Goal: Check status: Check status

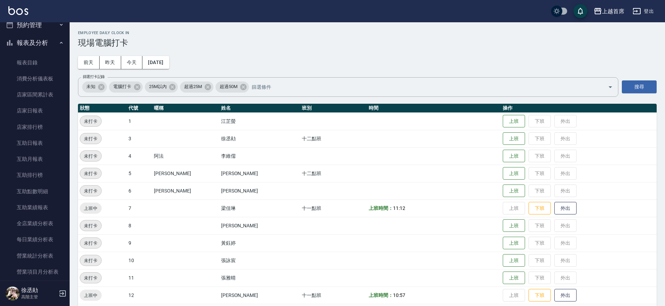
scroll to position [198, 0]
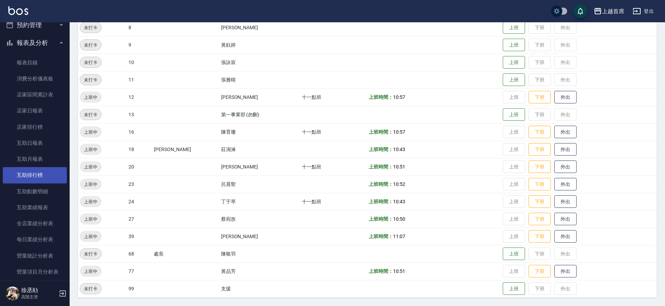
click at [19, 167] on link "互助排行榜" at bounding box center [35, 175] width 64 height 16
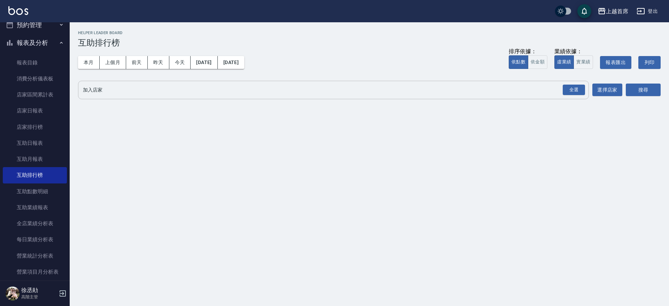
click at [311, 102] on div "上越首席 2025-09-01 - 2025-09-21 互助排行榜 列印時間： 2025-09-21-12:37 Helper Leader Board 互…" at bounding box center [334, 153] width 669 height 306
click at [581, 92] on div "全選" at bounding box center [574, 90] width 22 height 11
click at [629, 92] on button "搜尋" at bounding box center [643, 90] width 35 height 13
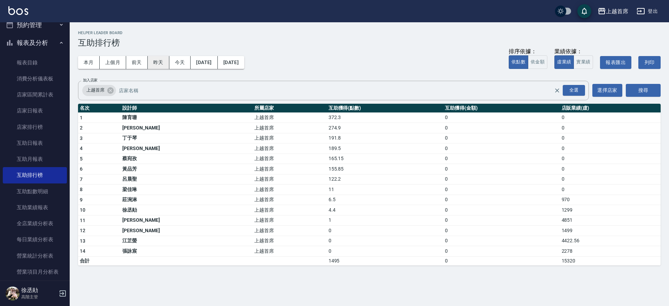
click at [161, 66] on button "昨天" at bounding box center [159, 62] width 22 height 13
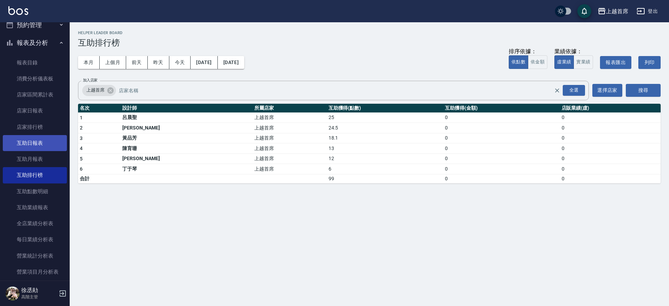
click at [28, 146] on link "互助日報表" at bounding box center [35, 143] width 64 height 16
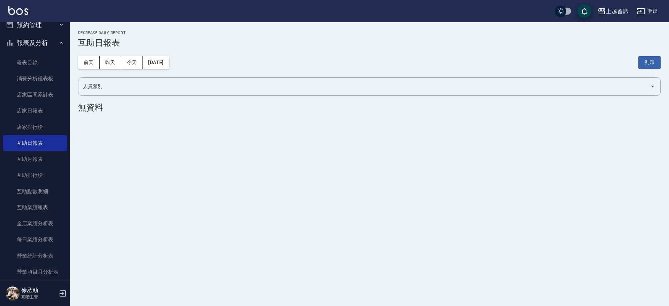
click at [113, 69] on div "前天 昨天 今天 2025/09/21 列印" at bounding box center [369, 63] width 583 height 30
click at [116, 61] on button "昨天" at bounding box center [111, 62] width 22 height 13
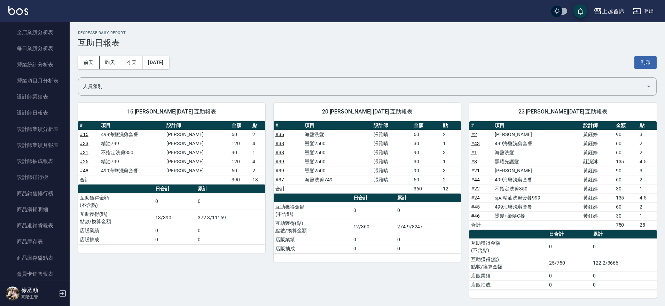
scroll to position [437, 0]
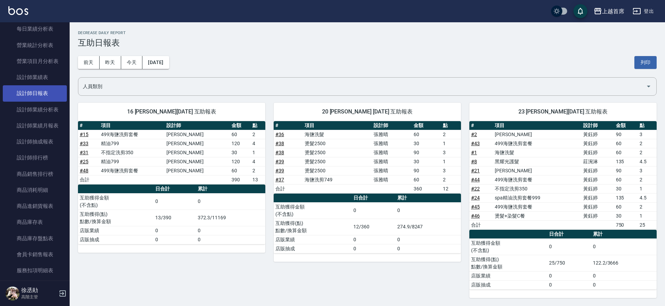
click at [35, 87] on link "設計師日報表" at bounding box center [35, 93] width 64 height 16
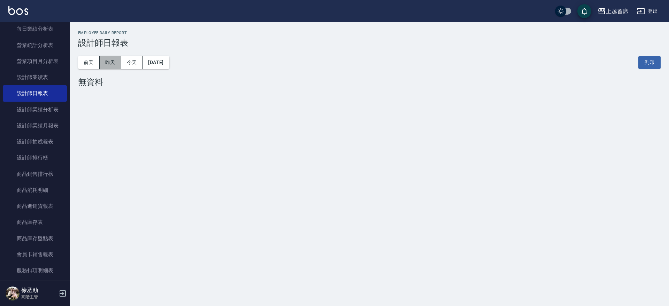
click at [105, 62] on button "昨天" at bounding box center [111, 62] width 22 height 13
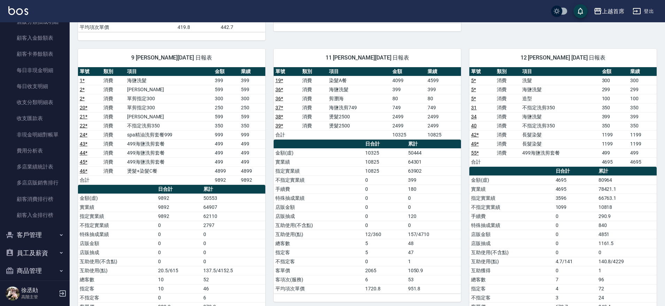
scroll to position [601, 0]
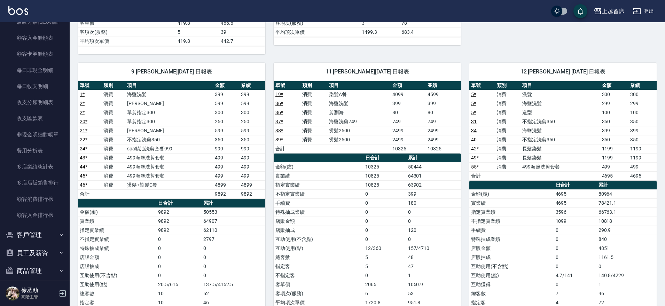
click at [277, 95] on link "19 *" at bounding box center [280, 95] width 8 height 6
click at [278, 102] on link "36 *" at bounding box center [280, 104] width 8 height 6
click at [278, 121] on link "37 *" at bounding box center [280, 122] width 8 height 6
click at [275, 128] on td "38 *" at bounding box center [287, 130] width 27 height 9
drag, startPoint x: 266, startPoint y: 56, endPoint x: 355, endPoint y: 83, distance: 93.5
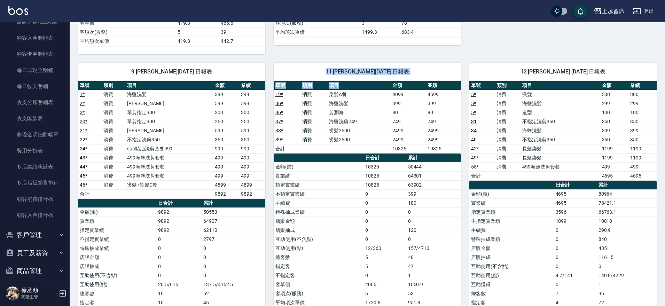
click at [355, 83] on div "11 張雅晴 09/20/2025 日報表 單號 類別 項目 金額 業績 19 * 消費 染髮A餐 4099 4599 36 * 消費 海鹽洗髮 399 39…" at bounding box center [363, 203] width 196 height 298
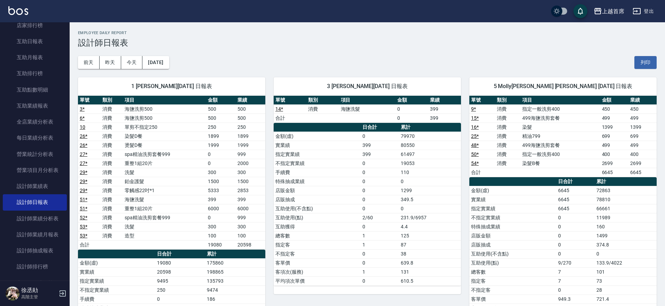
scroll to position [323, 0]
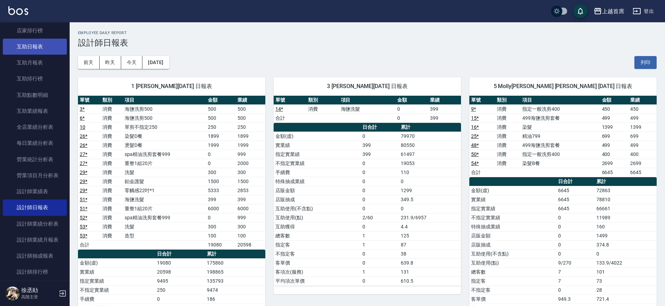
click at [34, 41] on link "互助日報表" at bounding box center [35, 47] width 64 height 16
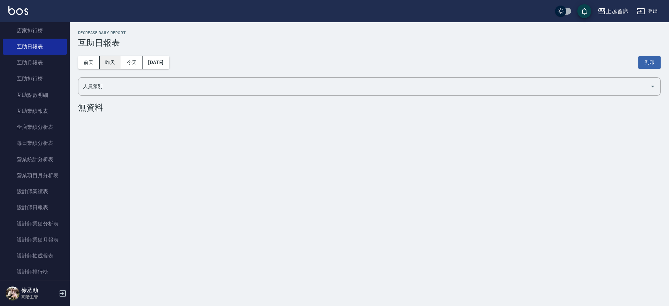
click at [107, 64] on button "昨天" at bounding box center [111, 62] width 22 height 13
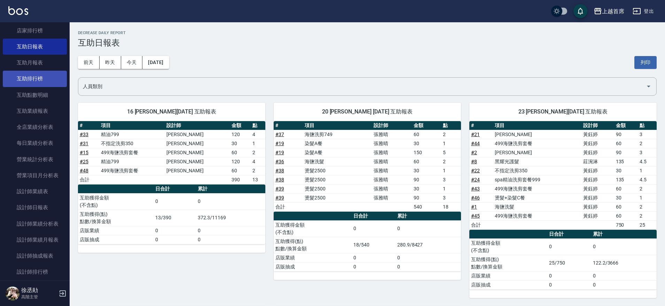
click at [42, 76] on link "互助排行榜" at bounding box center [35, 79] width 64 height 16
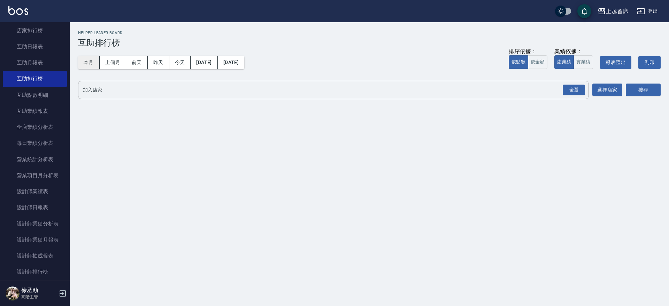
click at [85, 61] on button "本月" at bounding box center [89, 62] width 22 height 13
click at [575, 90] on div "全選" at bounding box center [574, 90] width 22 height 11
click at [638, 88] on button "搜尋" at bounding box center [643, 90] width 35 height 13
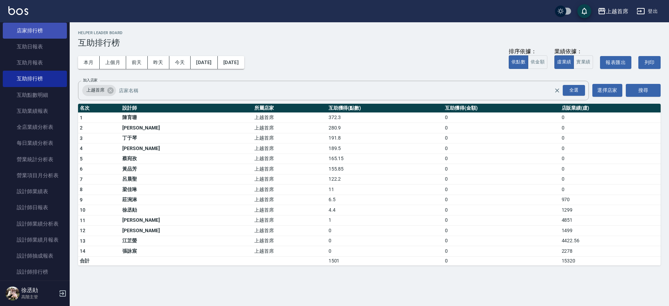
click at [35, 31] on link "店家排行榜" at bounding box center [35, 31] width 64 height 16
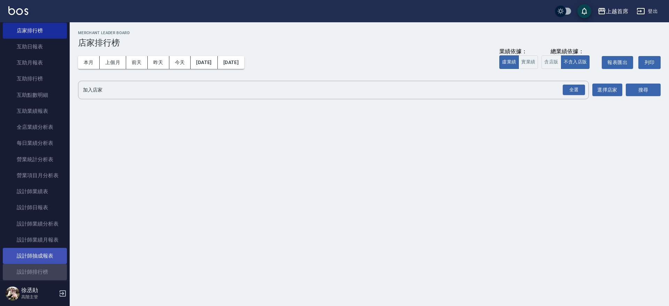
drag, startPoint x: 41, startPoint y: 271, endPoint x: 46, endPoint y: 255, distance: 16.3
click at [41, 270] on link "設計師排行榜" at bounding box center [35, 272] width 64 height 16
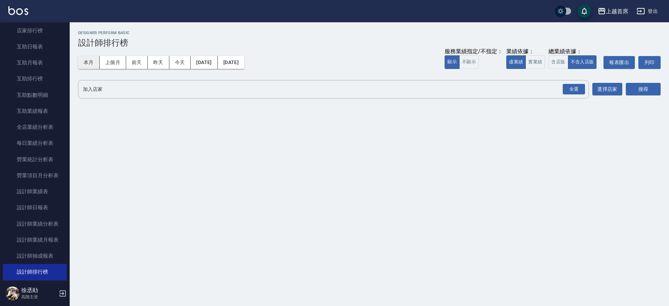
click at [87, 64] on button "本月" at bounding box center [89, 62] width 22 height 13
click at [568, 89] on div "全選" at bounding box center [574, 89] width 22 height 11
click at [643, 89] on button "搜尋" at bounding box center [643, 89] width 35 height 13
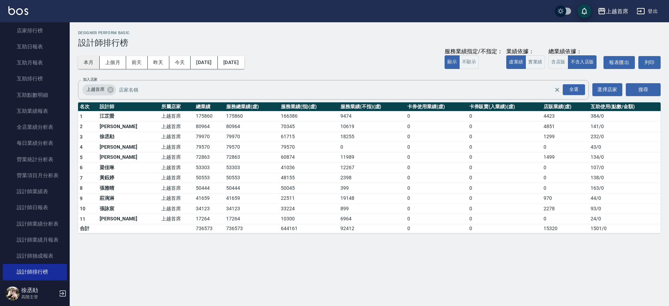
click at [85, 62] on button "本月" at bounding box center [89, 62] width 22 height 13
click at [179, 63] on button "今天" at bounding box center [180, 62] width 22 height 13
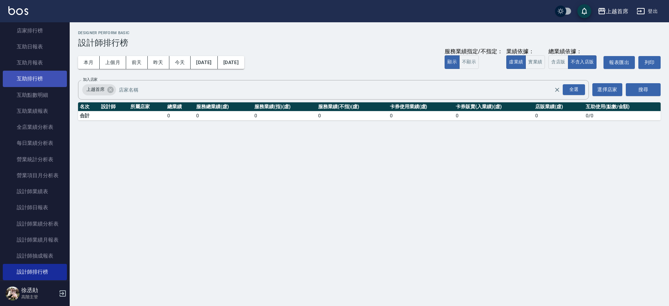
click at [36, 76] on link "互助排行榜" at bounding box center [35, 79] width 64 height 16
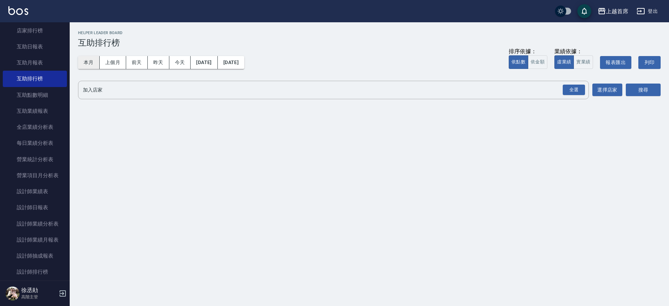
click at [85, 58] on button "本月" at bounding box center [89, 62] width 22 height 13
click at [561, 85] on input "加入店家" at bounding box center [328, 90] width 494 height 12
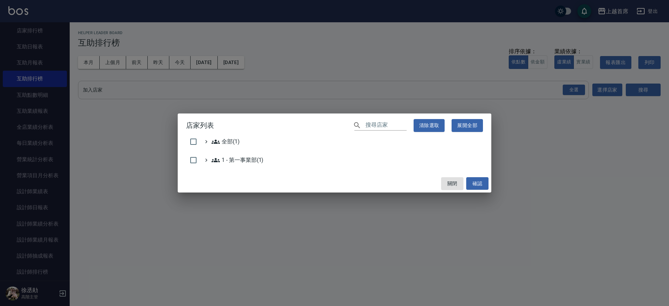
click at [571, 88] on div "店家列表 ​ 清除選取 展開全部 全部(1) 1 - 第一事業部(1) 關閉 確認" at bounding box center [334, 153] width 669 height 306
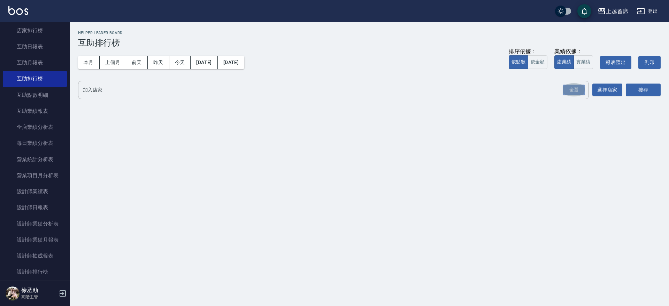
drag, startPoint x: 569, startPoint y: 88, endPoint x: 669, endPoint y: 103, distance: 100.8
click at [570, 89] on div "全選" at bounding box center [574, 90] width 22 height 11
click at [650, 92] on button "搜尋" at bounding box center [643, 90] width 35 height 13
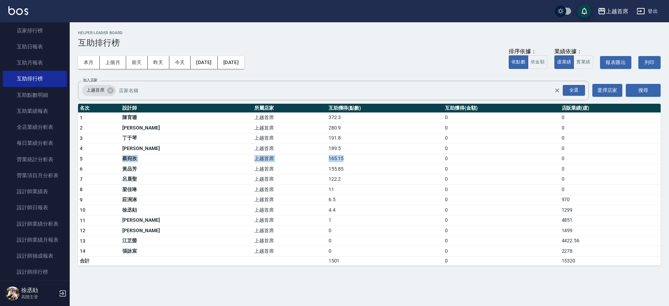
drag, startPoint x: 112, startPoint y: 158, endPoint x: 320, endPoint y: 159, distance: 208.4
click at [320, 159] on tr "5 蔡宛孜 上越首席 165.15 0 0" at bounding box center [369, 159] width 583 height 10
click at [327, 149] on td "189.5" at bounding box center [385, 149] width 116 height 10
drag, startPoint x: 264, startPoint y: 148, endPoint x: 303, endPoint y: 148, distance: 39.7
click at [303, 148] on tr "4 唐羽彤 上越首席 189.5 0 0" at bounding box center [369, 149] width 583 height 10
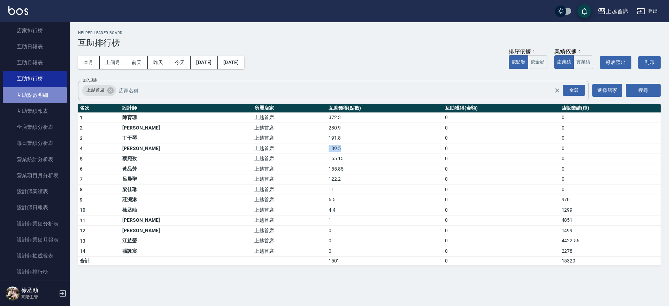
click at [36, 99] on link "互助點數明細" at bounding box center [35, 95] width 64 height 16
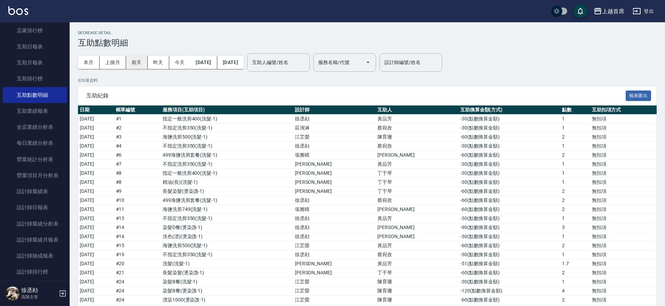
click at [141, 65] on button "前天" at bounding box center [137, 62] width 22 height 13
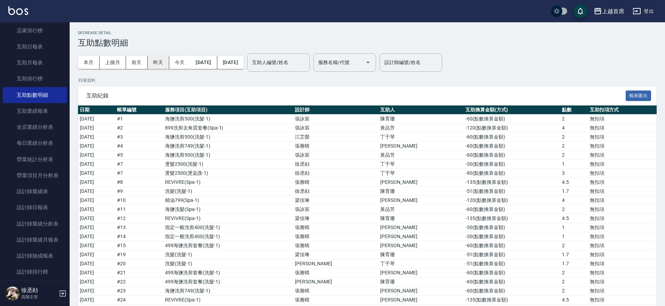
click at [154, 63] on button "昨天" at bounding box center [159, 62] width 22 height 13
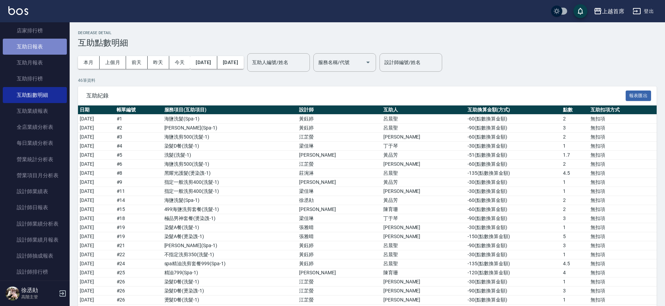
click at [40, 51] on link "互助日報表" at bounding box center [35, 47] width 64 height 16
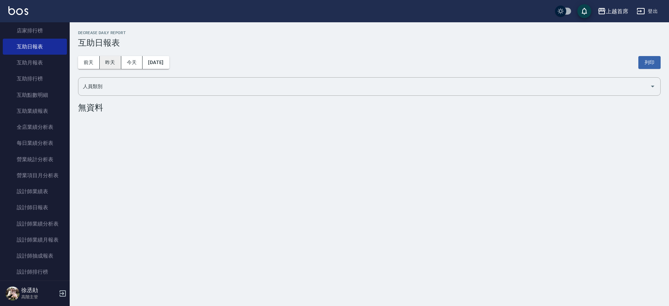
click at [114, 58] on button "昨天" at bounding box center [111, 62] width 22 height 13
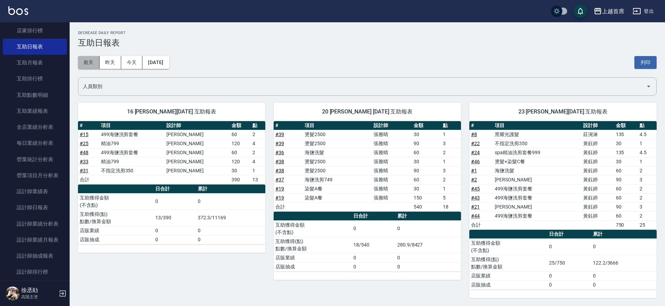
click at [84, 56] on button "前天" at bounding box center [89, 62] width 22 height 13
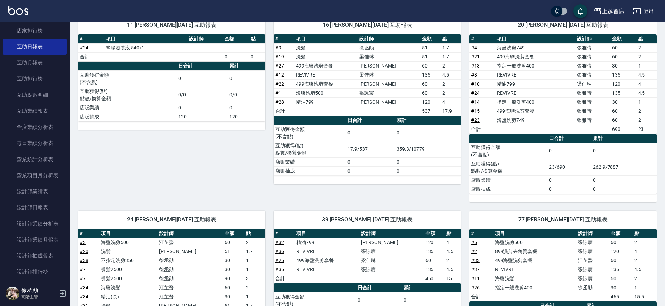
scroll to position [88, 0]
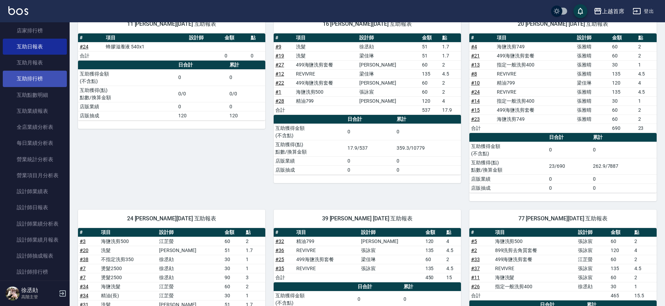
click at [52, 77] on link "互助排行榜" at bounding box center [35, 79] width 64 height 16
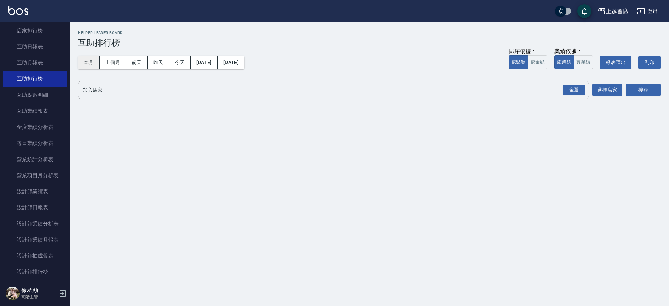
click at [87, 67] on button "本月" at bounding box center [89, 62] width 22 height 13
click at [568, 92] on div "全選" at bounding box center [574, 90] width 22 height 11
click at [656, 93] on button "搜尋" at bounding box center [643, 90] width 35 height 13
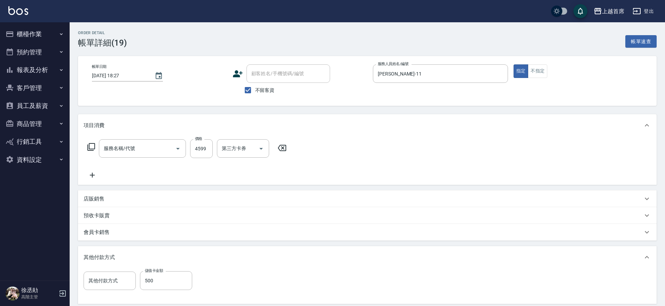
type input "2025/09/20 18:27"
checkbox input "true"
type input "張雅晴-11"
type input "染髮A餐(43299)"
type input "儲值卡"
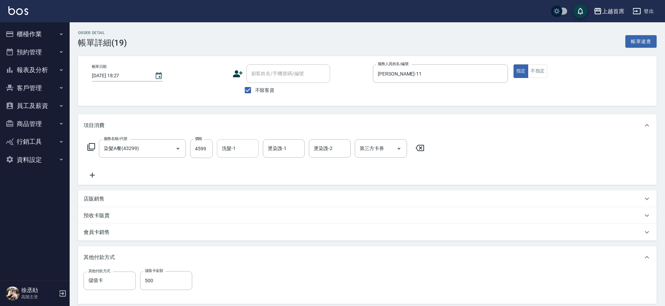
click at [237, 155] on div "洗髮-1" at bounding box center [238, 148] width 42 height 18
type input "[PERSON_NAME]-20"
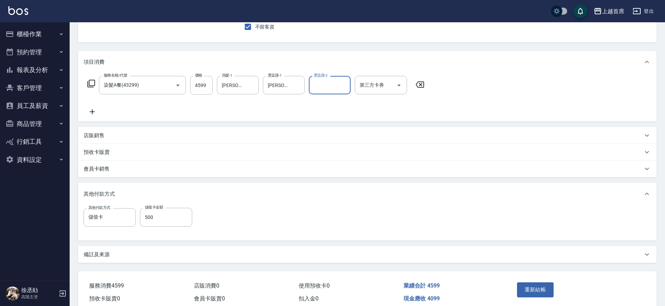
scroll to position [95, 0]
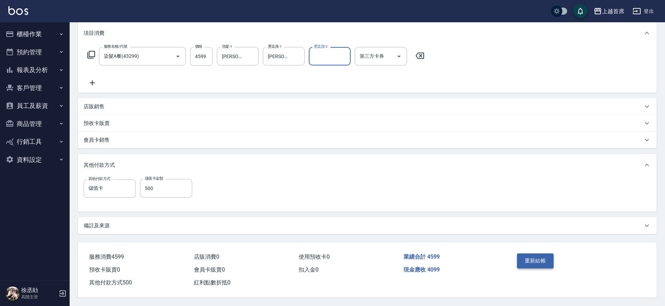
click at [539, 257] on button "重新結帳" at bounding box center [535, 261] width 37 height 15
